Goal: Information Seeking & Learning: Compare options

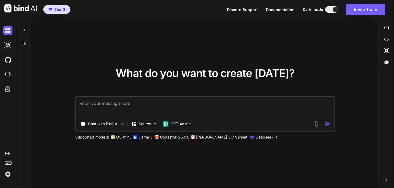
click at [8, 175] on img at bounding box center [7, 174] width 9 height 9
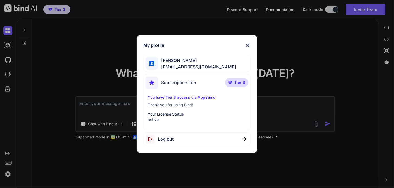
click at [170, 139] on span "Log out" at bounding box center [166, 139] width 16 height 6
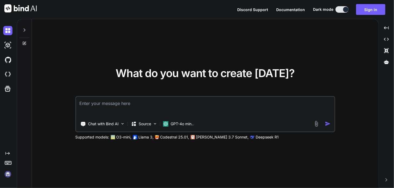
click at [29, 8] on img at bounding box center [20, 8] width 32 height 8
type textarea "x"
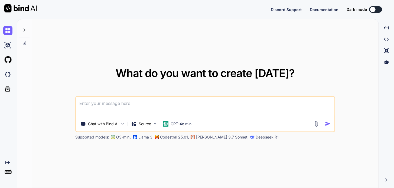
type textarea "x"
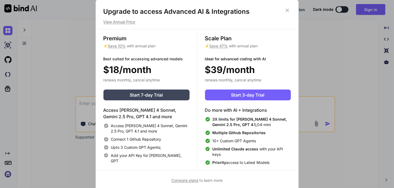
click at [191, 178] on span "Compare plans" at bounding box center [184, 180] width 27 height 5
